Goal: Information Seeking & Learning: Check status

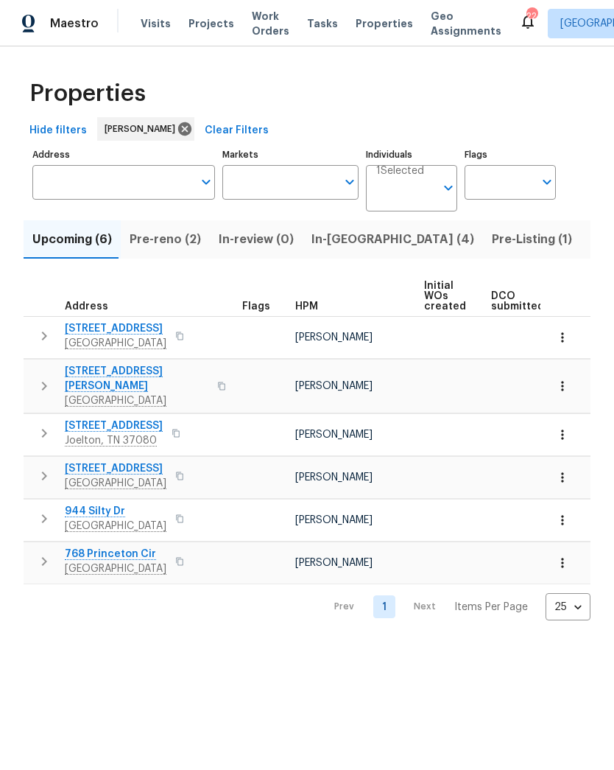
click at [151, 233] on span "Pre-reno (2)" at bounding box center [165, 239] width 71 height 21
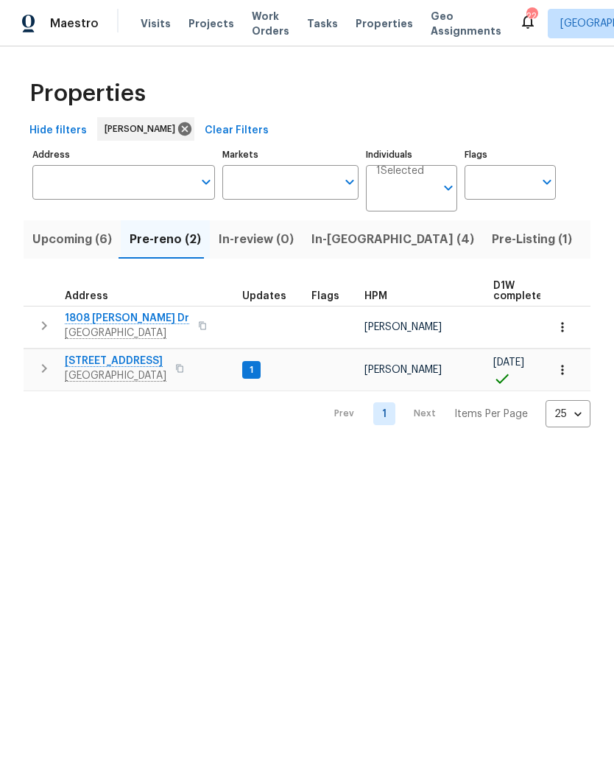
click at [329, 239] on span "In-reno (4)" at bounding box center [393, 239] width 163 height 21
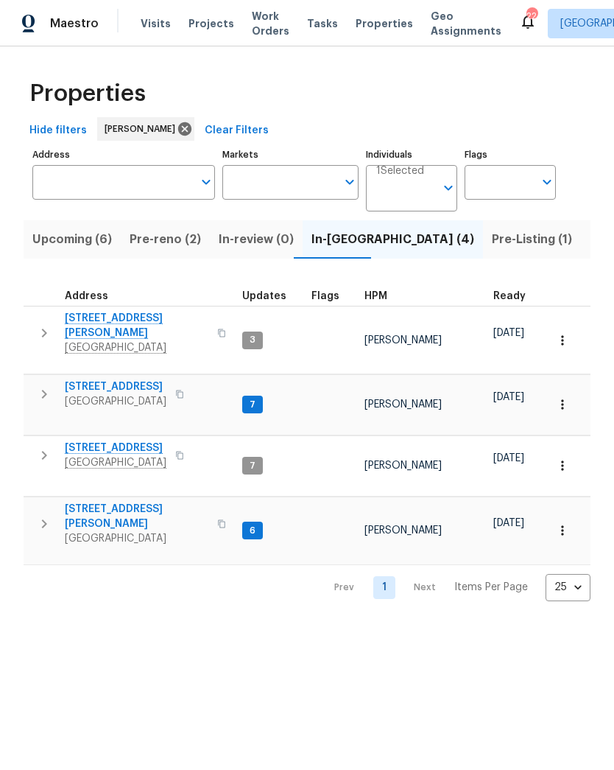
click at [107, 379] on span "1837 Twin Rivers Rd" at bounding box center [116, 386] width 102 height 15
click at [120, 502] on span "2988 Gibbs Ln" at bounding box center [137, 516] width 144 height 29
click at [160, 226] on button "Pre-reno (2)" at bounding box center [165, 239] width 89 height 38
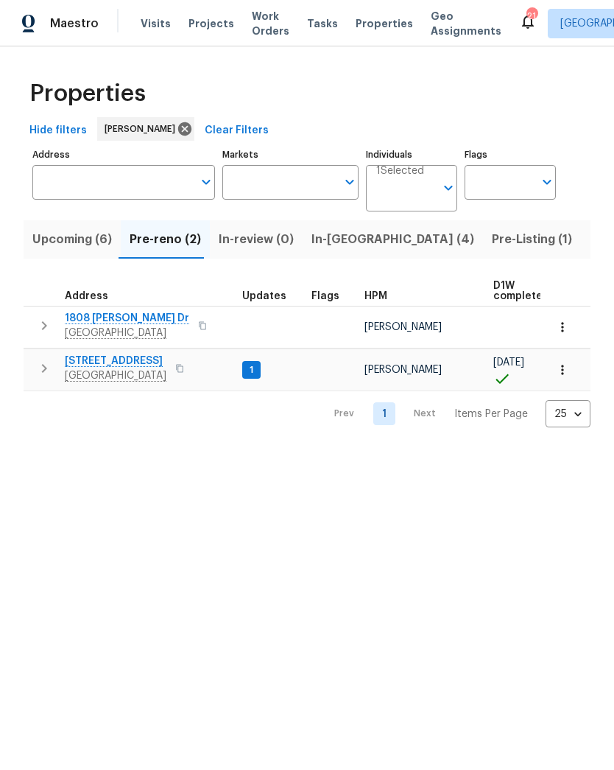
click at [118, 363] on span "152 Whitehall Dr" at bounding box center [116, 360] width 102 height 15
click at [57, 244] on span "Upcoming (6)" at bounding box center [72, 239] width 80 height 21
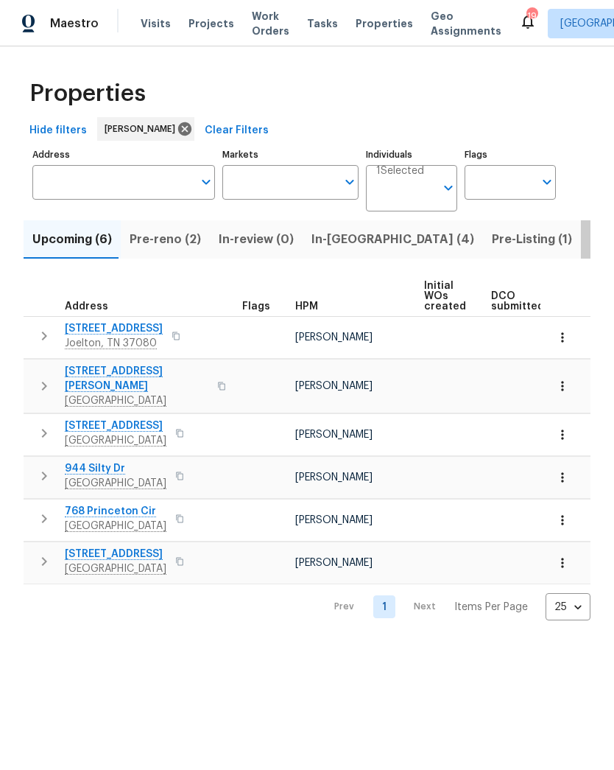
click at [590, 247] on span "Listed (23)" at bounding box center [621, 239] width 63 height 21
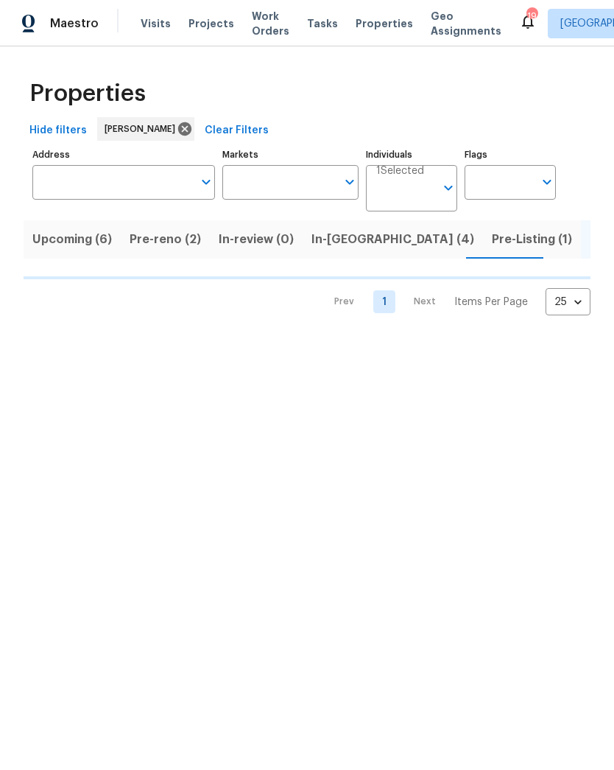
click at [492, 241] on span "Pre-Listing (1)" at bounding box center [532, 239] width 80 height 21
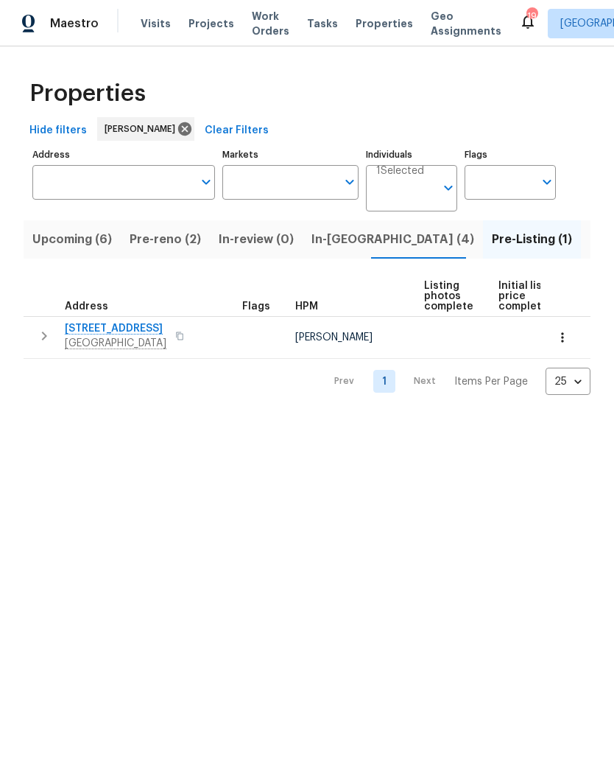
click at [93, 323] on span "2754 Cider Dr" at bounding box center [116, 328] width 102 height 15
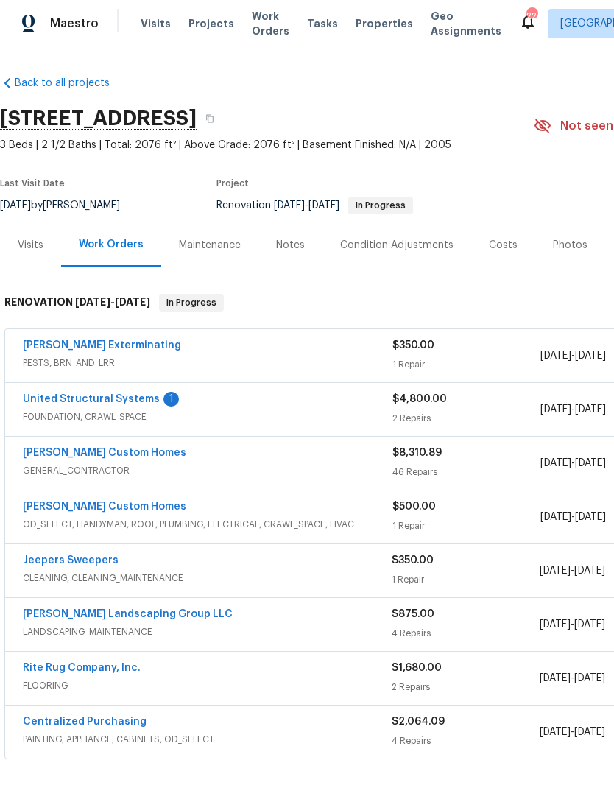
click at [85, 398] on link "United Structural Systems" at bounding box center [91, 399] width 137 height 10
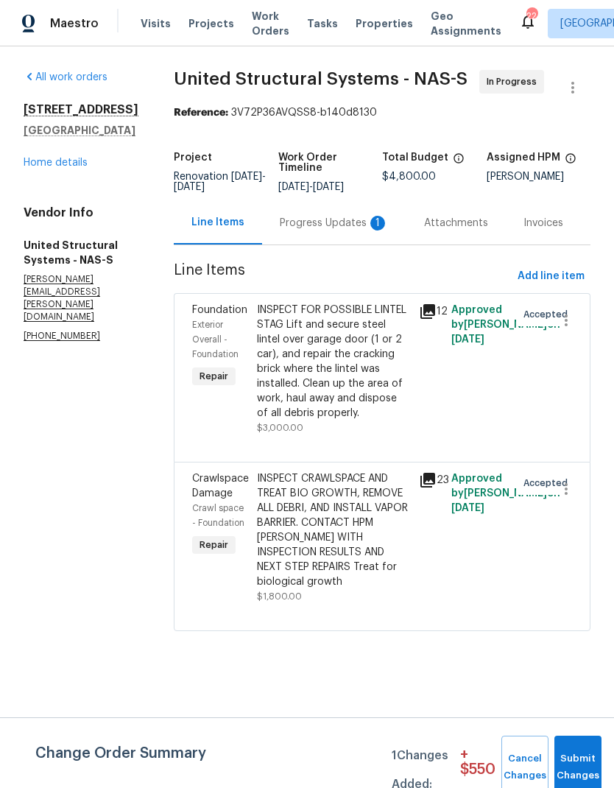
click at [324, 231] on div "Progress Updates 1" at bounding box center [334, 223] width 109 height 15
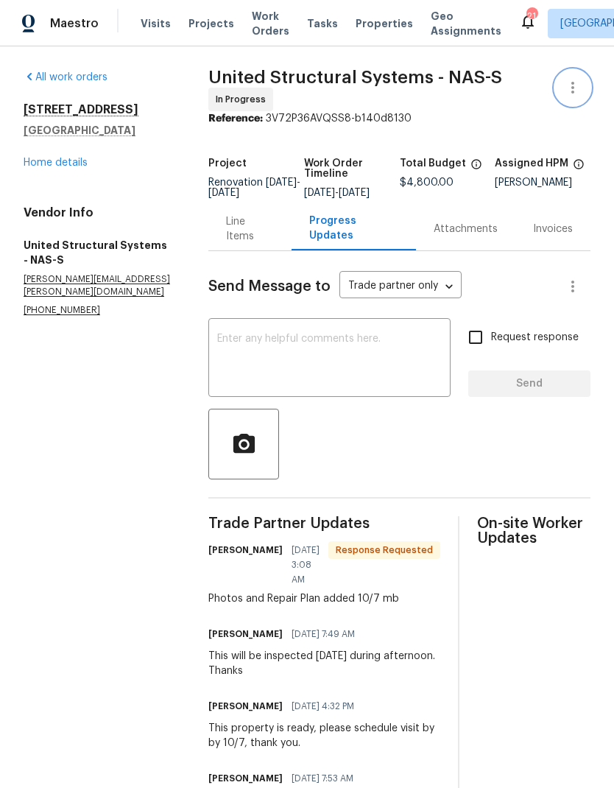
click at [579, 86] on icon "button" at bounding box center [573, 88] width 18 height 18
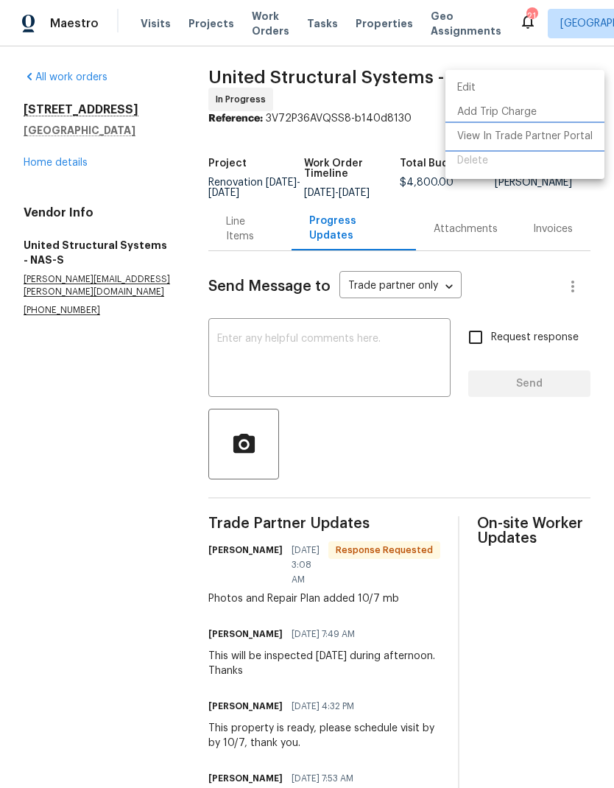
click at [536, 138] on li "View In Trade Partner Portal" at bounding box center [525, 136] width 159 height 24
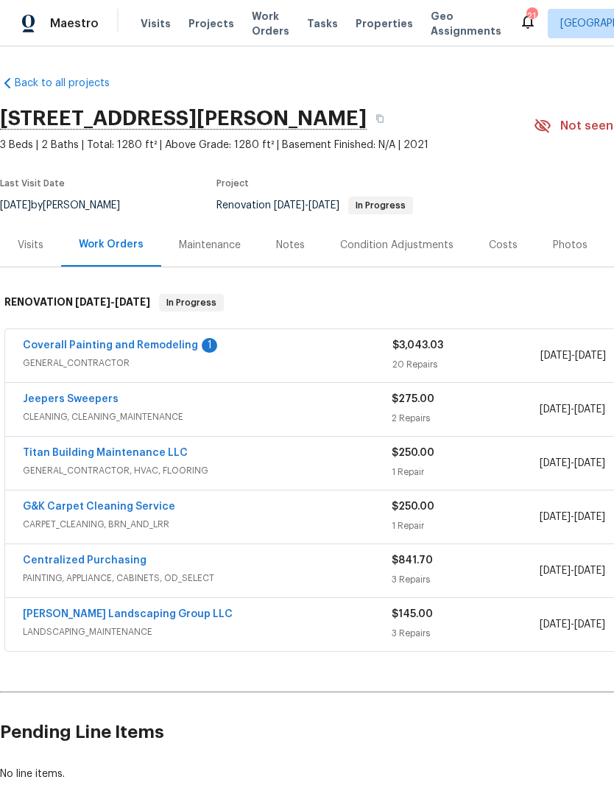
click at [121, 344] on link "Coverall Painting and Remodeling" at bounding box center [110, 345] width 175 height 10
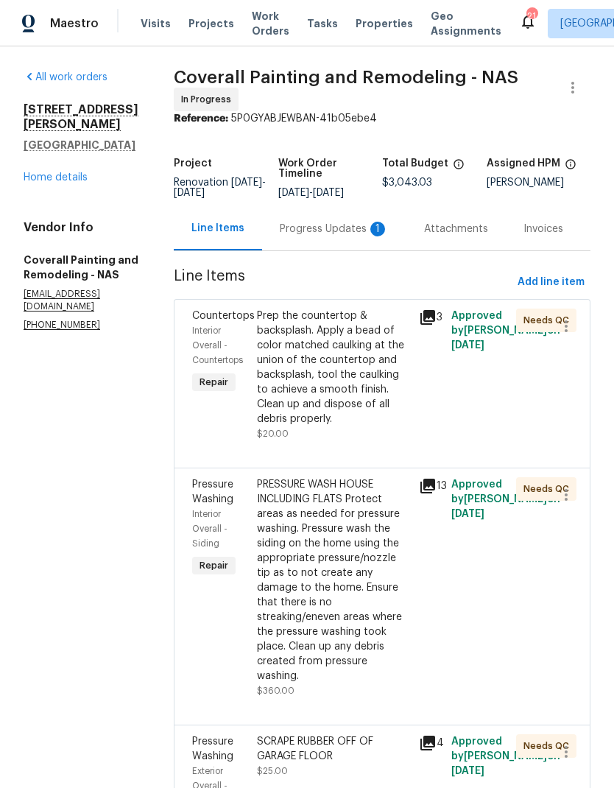
click at [367, 223] on div "Progress Updates 1" at bounding box center [334, 228] width 144 height 43
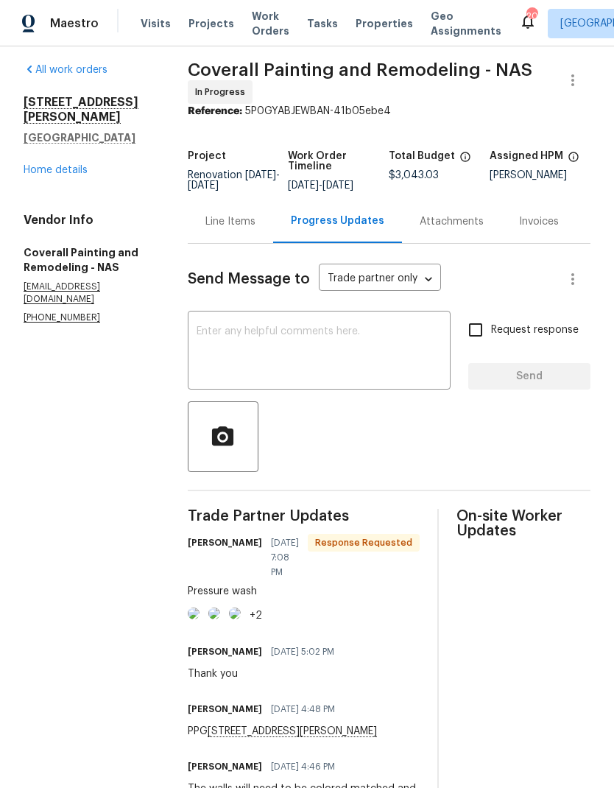
scroll to position [8, 0]
click at [398, 364] on textarea at bounding box center [319, 352] width 245 height 52
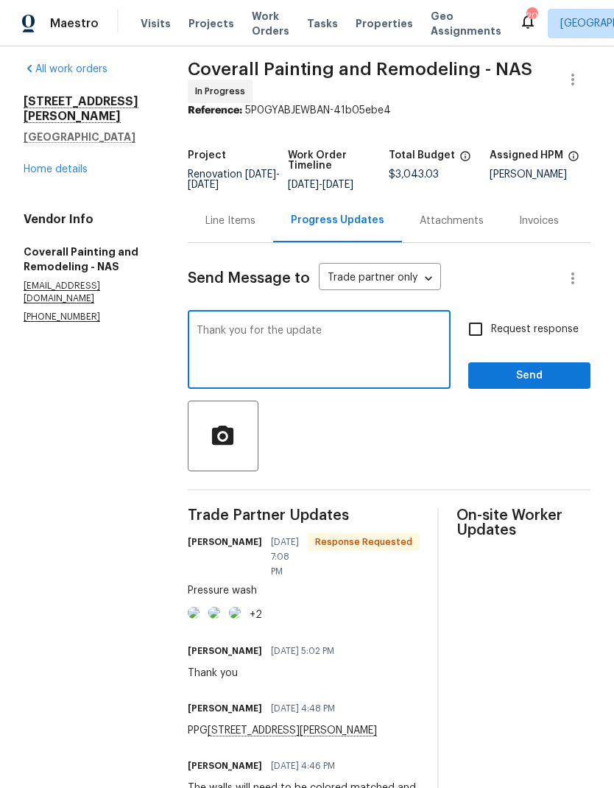
type textarea "Thank you for the update"
click at [530, 390] on button "Send" at bounding box center [529, 375] width 122 height 27
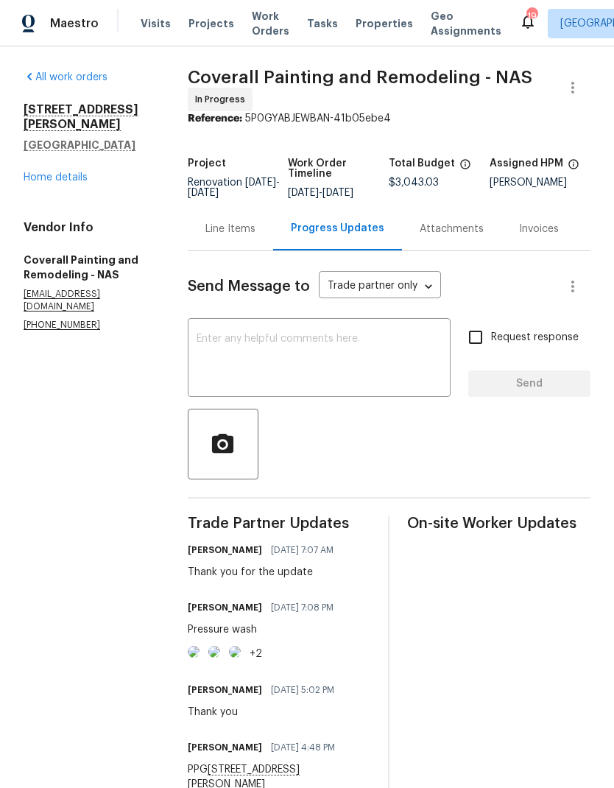
scroll to position [0, 0]
click at [135, 33] on div "Maestro Visits Projects Work Orders Tasks Properties Geo Assignments" at bounding box center [259, 23] width 519 height 29
click at [141, 33] on div "Visits Projects Work Orders Tasks Properties Geo Assignments" at bounding box center [330, 23] width 379 height 29
click at [150, 30] on span "Visits" at bounding box center [156, 23] width 30 height 15
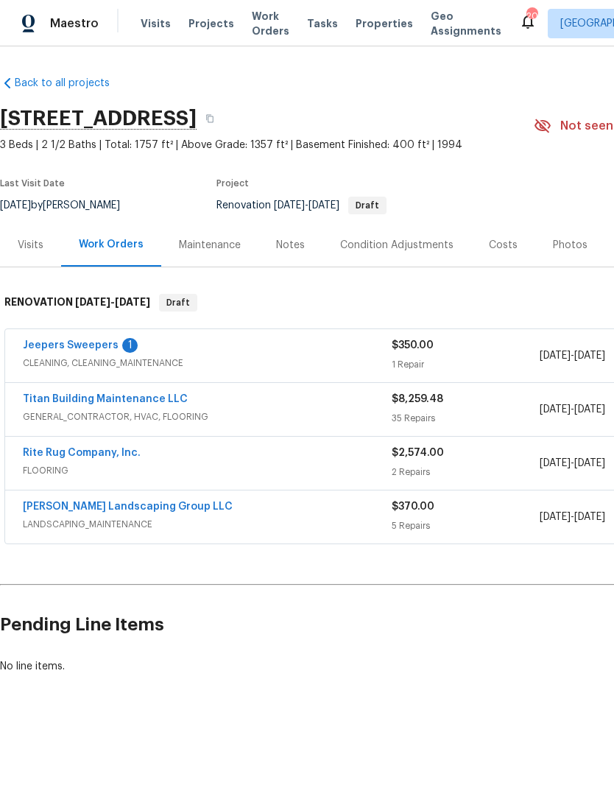
click at [102, 345] on link "Jeepers Sweepers" at bounding box center [71, 345] width 96 height 10
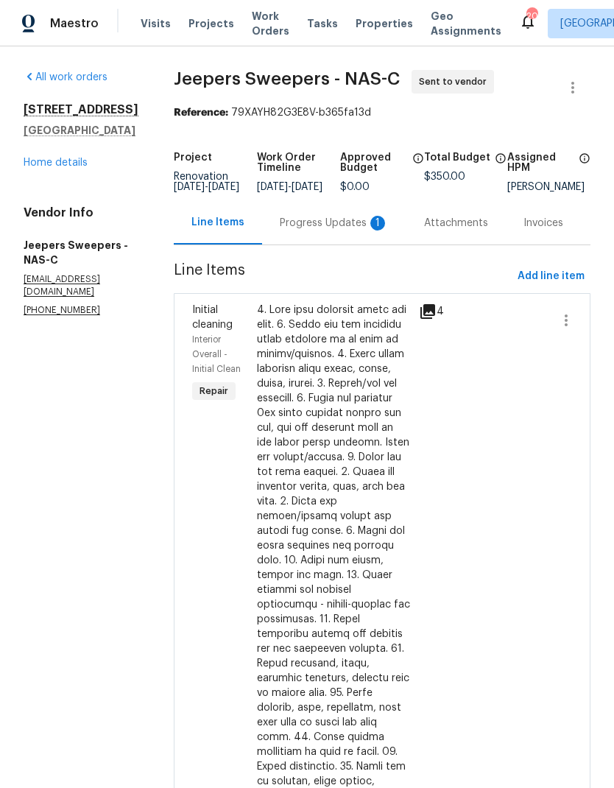
click at [351, 231] on div "Progress Updates 1" at bounding box center [334, 223] width 109 height 15
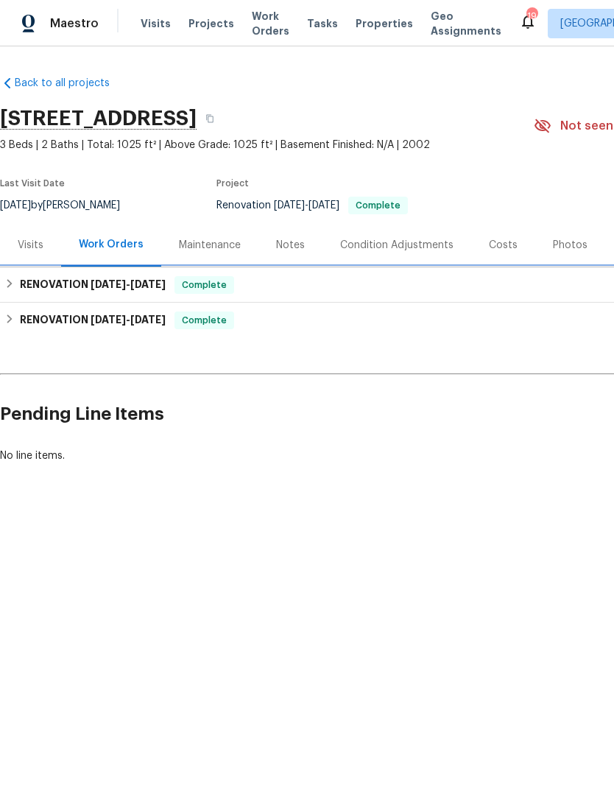
click at [71, 292] on h6 "RENOVATION 9/30/25 - 9/30/25" at bounding box center [93, 285] width 146 height 18
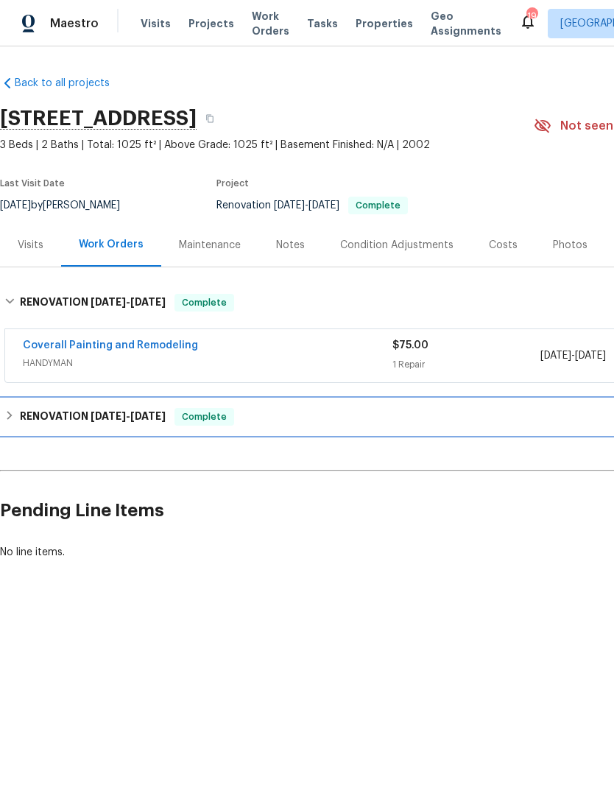
click at [91, 414] on span "9/3/25" at bounding box center [108, 416] width 35 height 10
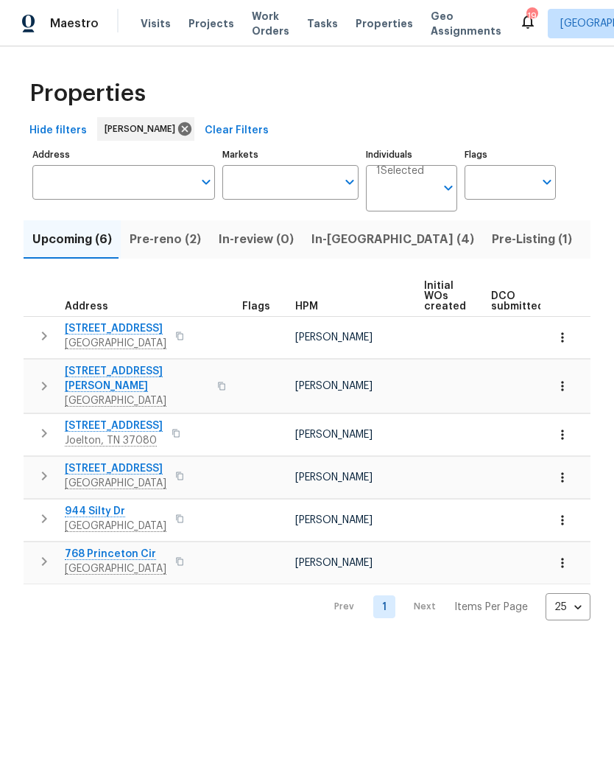
click at [336, 245] on span "In-reno (4)" at bounding box center [393, 239] width 163 height 21
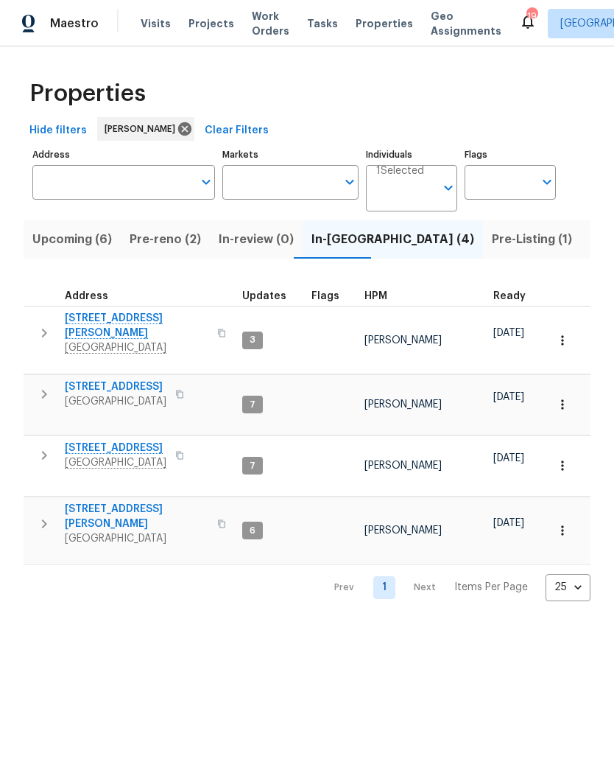
click at [114, 317] on span "2390 Senseney Dr" at bounding box center [137, 325] width 144 height 29
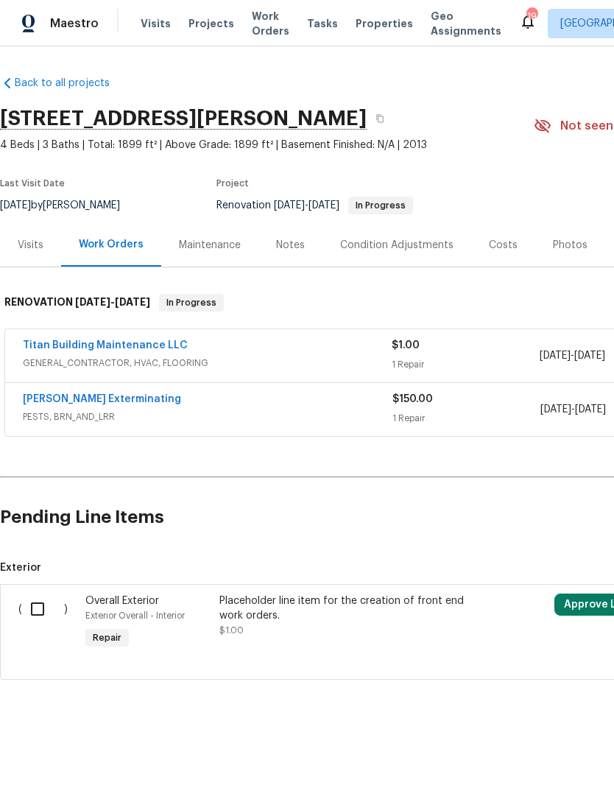
click at [86, 399] on link "Belle Meade Exterminating" at bounding box center [102, 399] width 158 height 10
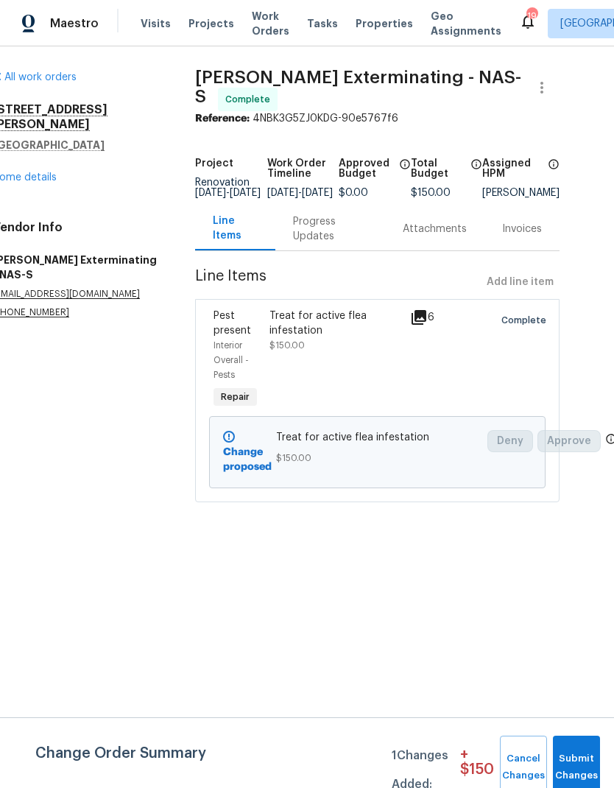
scroll to position [0, 29]
click at [294, 326] on div "Treat for active flea infestation" at bounding box center [336, 323] width 131 height 29
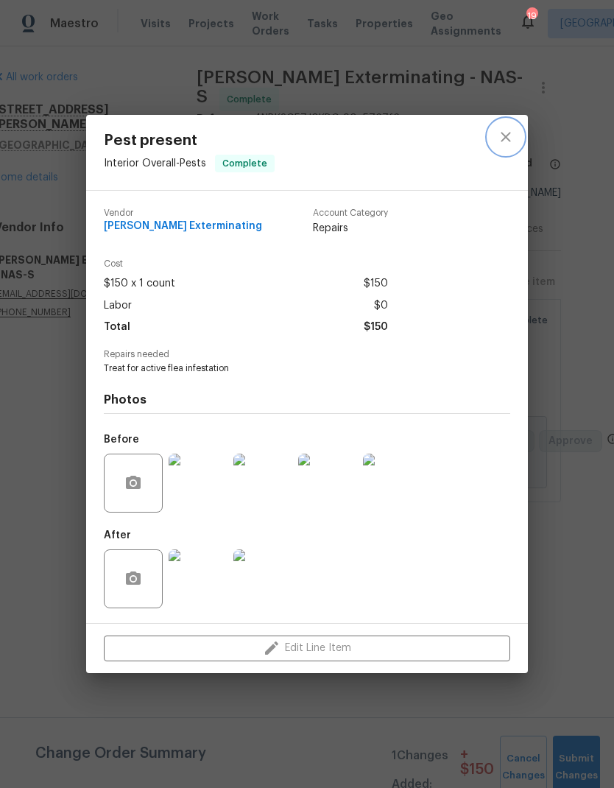
click at [499, 140] on icon "close" at bounding box center [506, 137] width 18 height 18
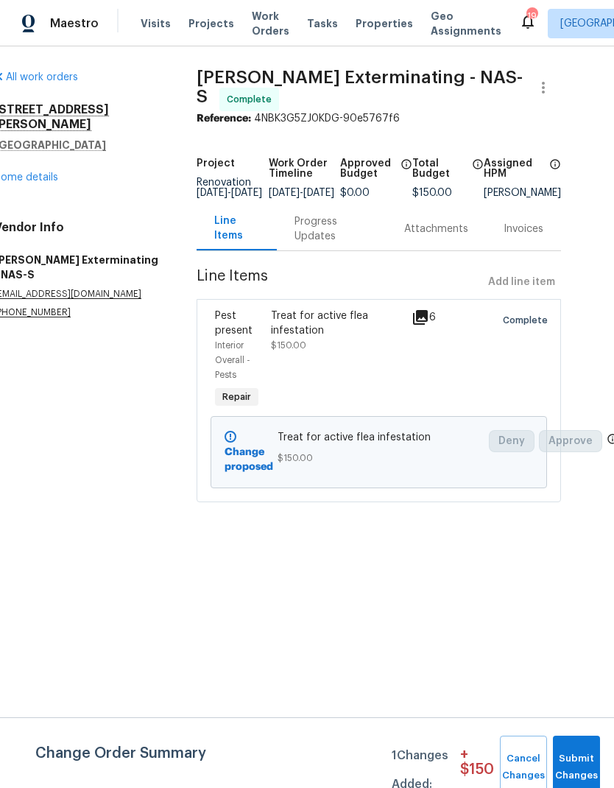
click at [27, 172] on link "Home details" at bounding box center [26, 177] width 64 height 10
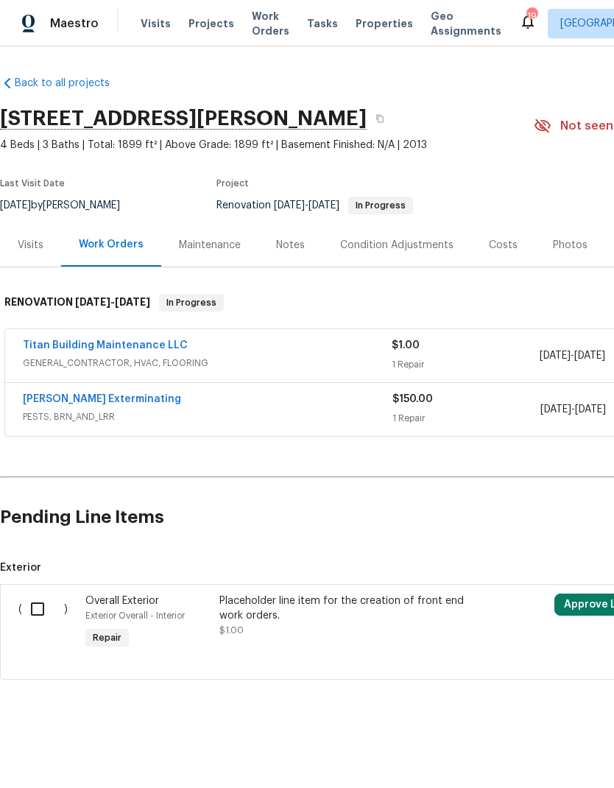
click at [24, 235] on div "Visits" at bounding box center [30, 244] width 61 height 43
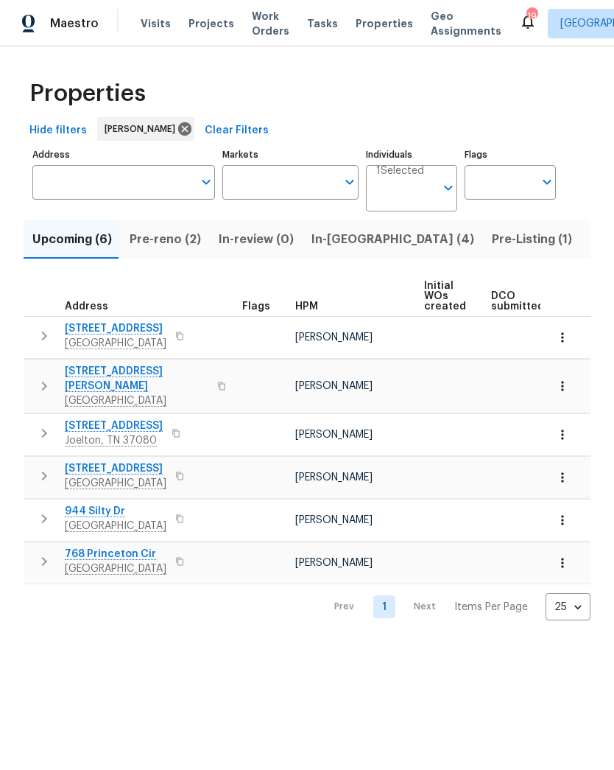
click at [157, 253] on button "Pre-reno (2)" at bounding box center [165, 239] width 89 height 38
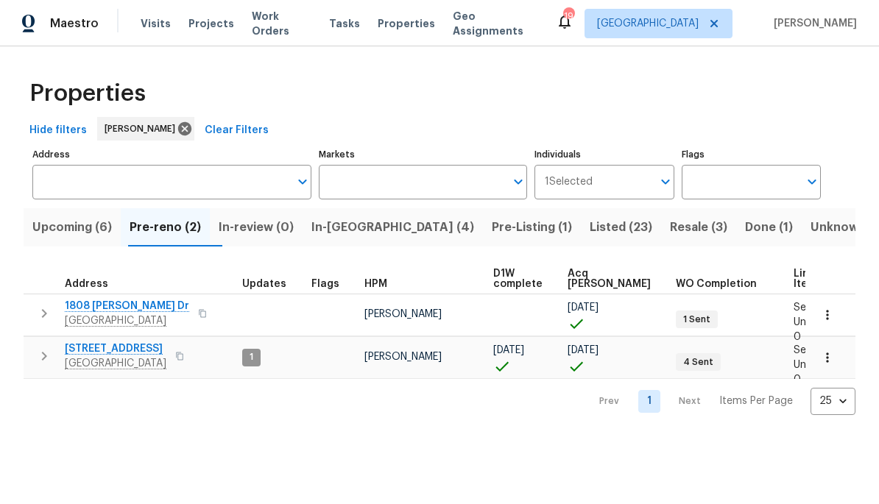
click at [97, 304] on span "1808 [PERSON_NAME] Dr" at bounding box center [127, 306] width 124 height 15
click at [117, 303] on span "1808 [PERSON_NAME] Dr" at bounding box center [127, 306] width 124 height 15
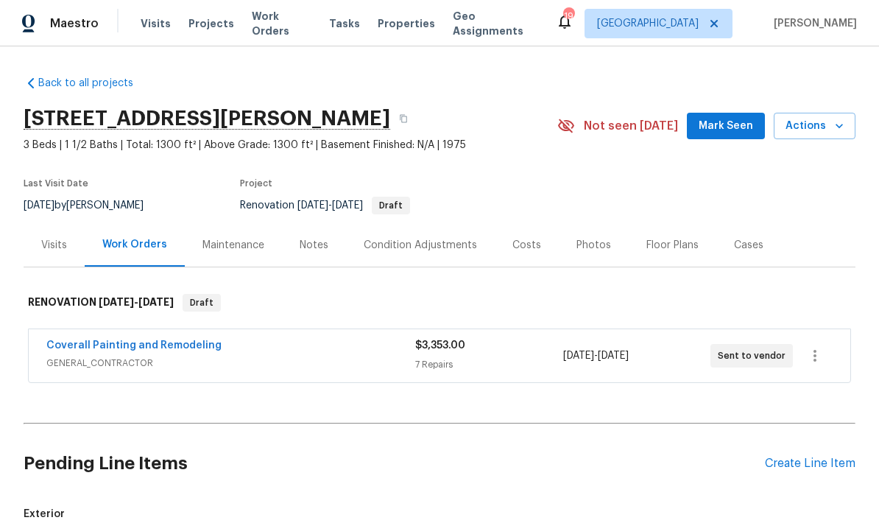
click at [359, 373] on div "Coverall Painting and Remodeling GENERAL_CONTRACTOR" at bounding box center [230, 355] width 369 height 35
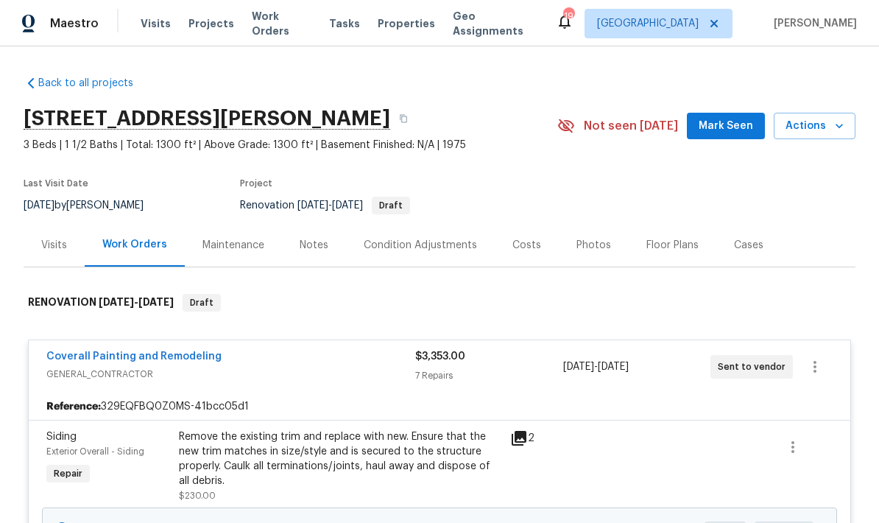
click at [450, 233] on div "Condition Adjustments" at bounding box center [420, 244] width 149 height 43
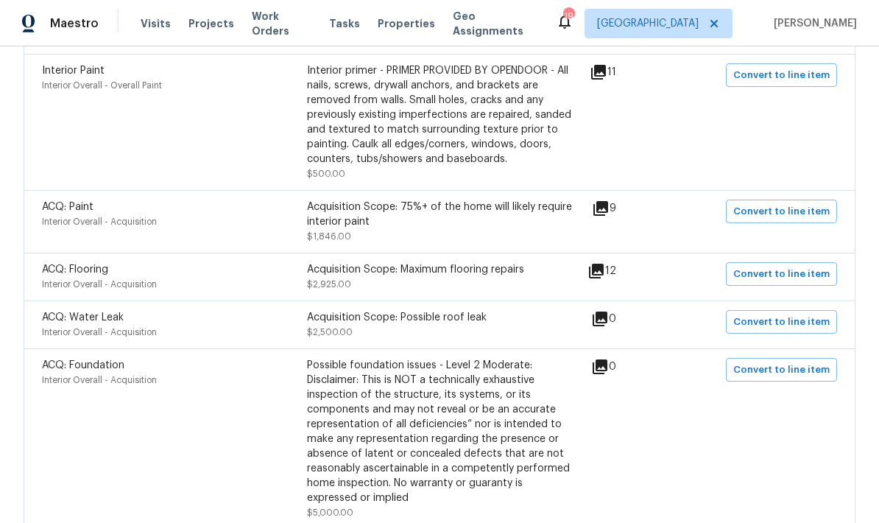
scroll to position [473, 0]
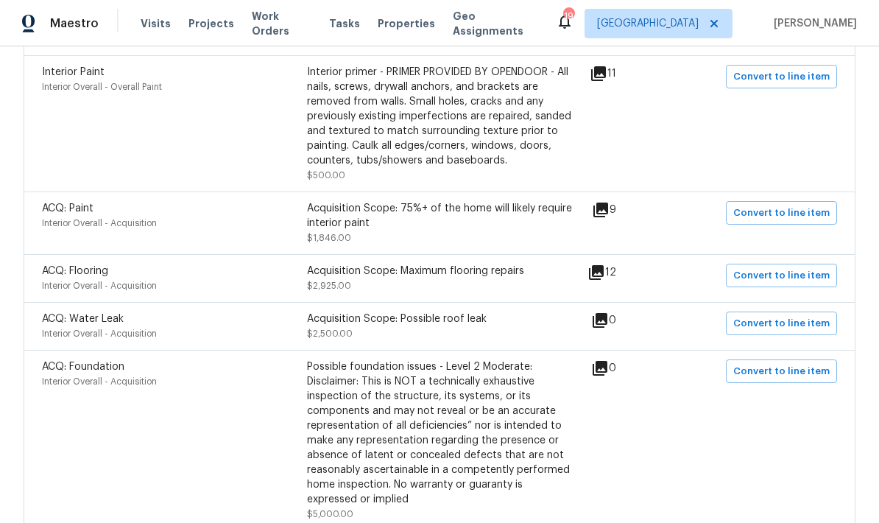
click at [558, 278] on div "Acquisition Scope: Maximum flooring repairs" at bounding box center [439, 271] width 265 height 15
click at [605, 281] on icon at bounding box center [597, 273] width 18 height 18
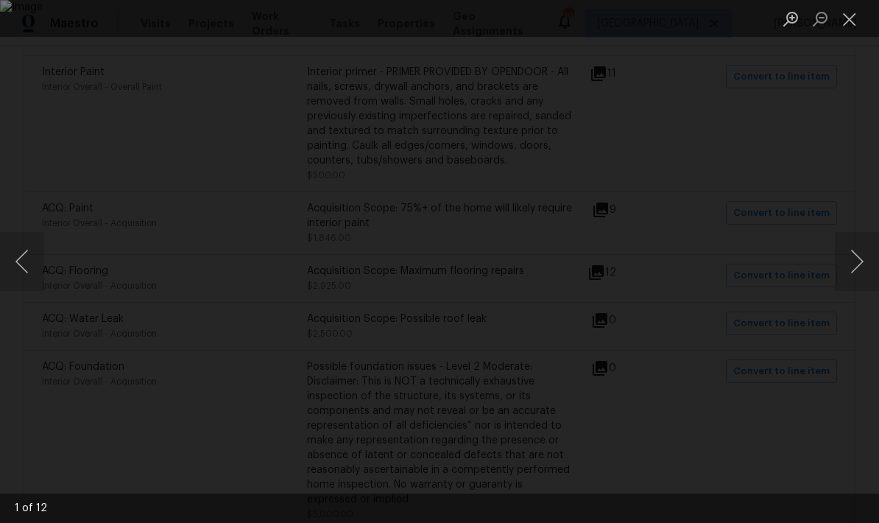
click at [860, 272] on button "Next image" at bounding box center [857, 261] width 44 height 59
click at [850, 251] on button "Next image" at bounding box center [857, 261] width 44 height 59
click at [856, 259] on button "Next image" at bounding box center [857, 261] width 44 height 59
click at [852, 267] on button "Next image" at bounding box center [857, 261] width 44 height 59
click at [856, 255] on button "Next image" at bounding box center [857, 261] width 44 height 59
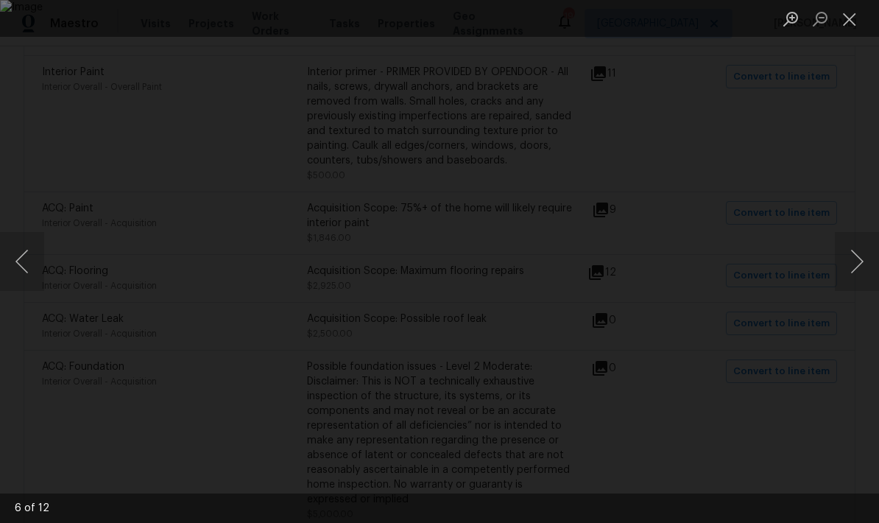
click at [849, 266] on button "Next image" at bounding box center [857, 261] width 44 height 59
click at [860, 265] on button "Next image" at bounding box center [857, 261] width 44 height 59
click at [857, 258] on button "Next image" at bounding box center [857, 261] width 44 height 59
click at [861, 255] on button "Next image" at bounding box center [857, 261] width 44 height 59
click at [858, 253] on button "Next image" at bounding box center [857, 261] width 44 height 59
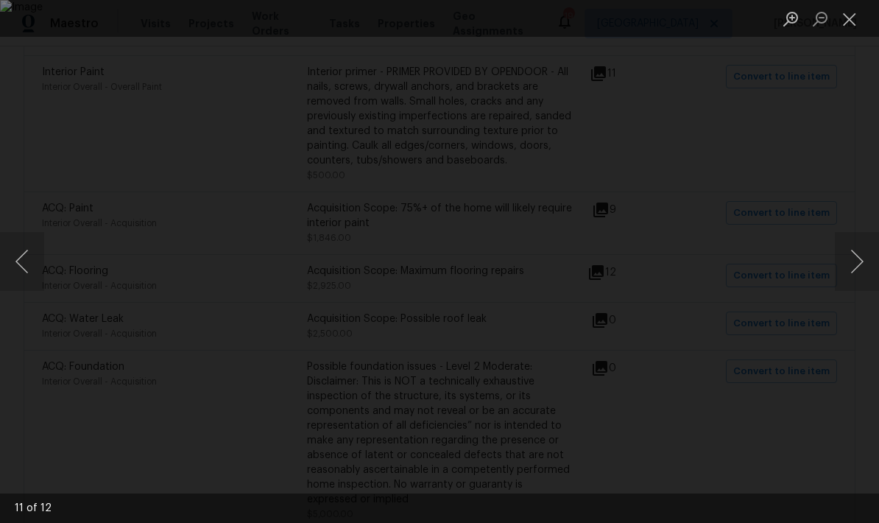
click at [859, 250] on button "Next image" at bounding box center [857, 261] width 44 height 59
click at [860, 252] on button "Next image" at bounding box center [857, 261] width 44 height 59
click at [856, 251] on button "Next image" at bounding box center [857, 261] width 44 height 59
click at [857, 24] on button "Close lightbox" at bounding box center [849, 19] width 29 height 26
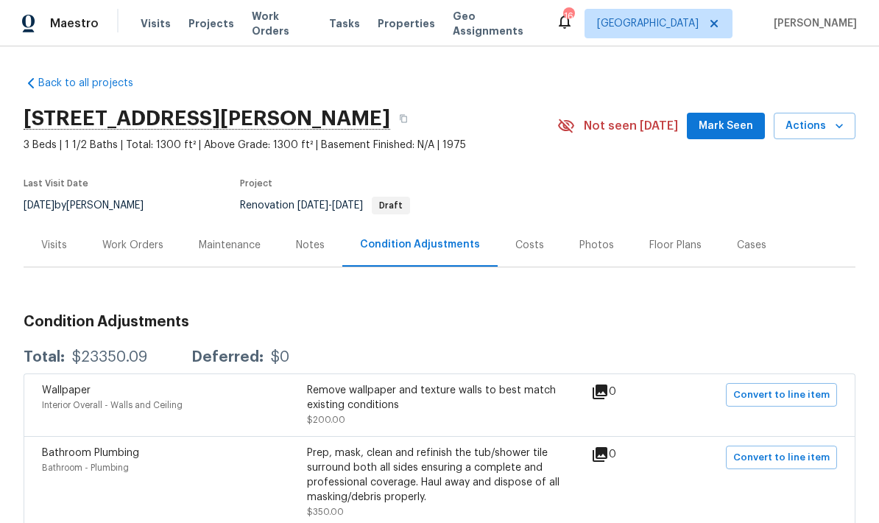
scroll to position [0, 0]
click at [132, 247] on div "Work Orders" at bounding box center [132, 245] width 61 height 15
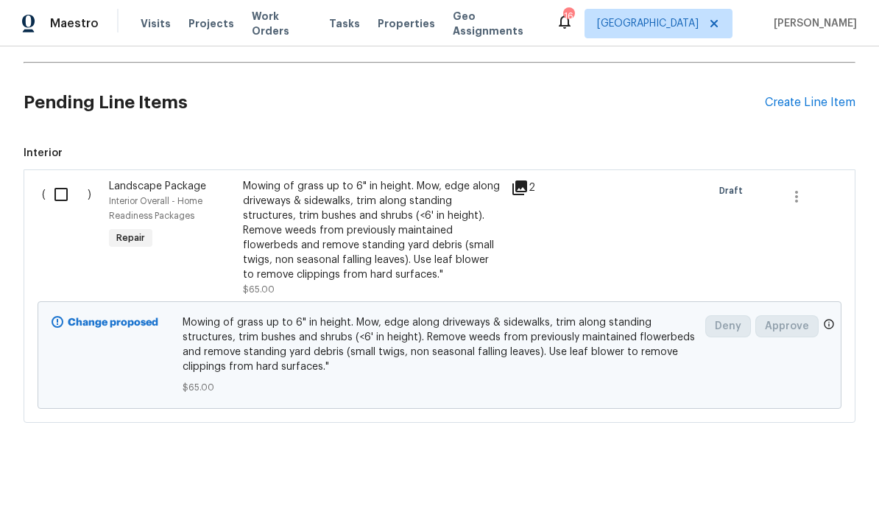
scroll to position [135, 0]
